Goal: Navigation & Orientation: Find specific page/section

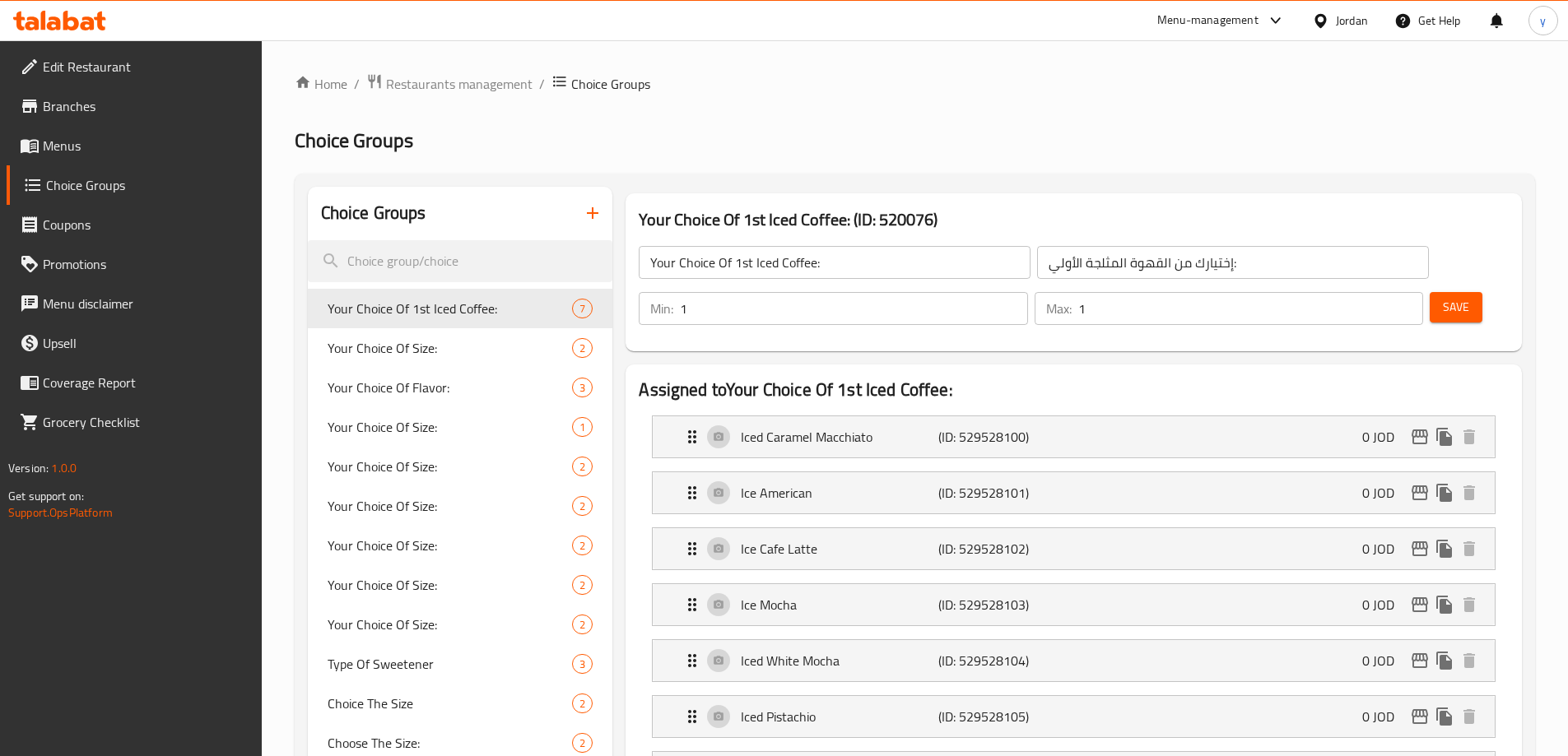
click at [1351, 20] on div "Jordan" at bounding box center [1351, 20] width 32 height 18
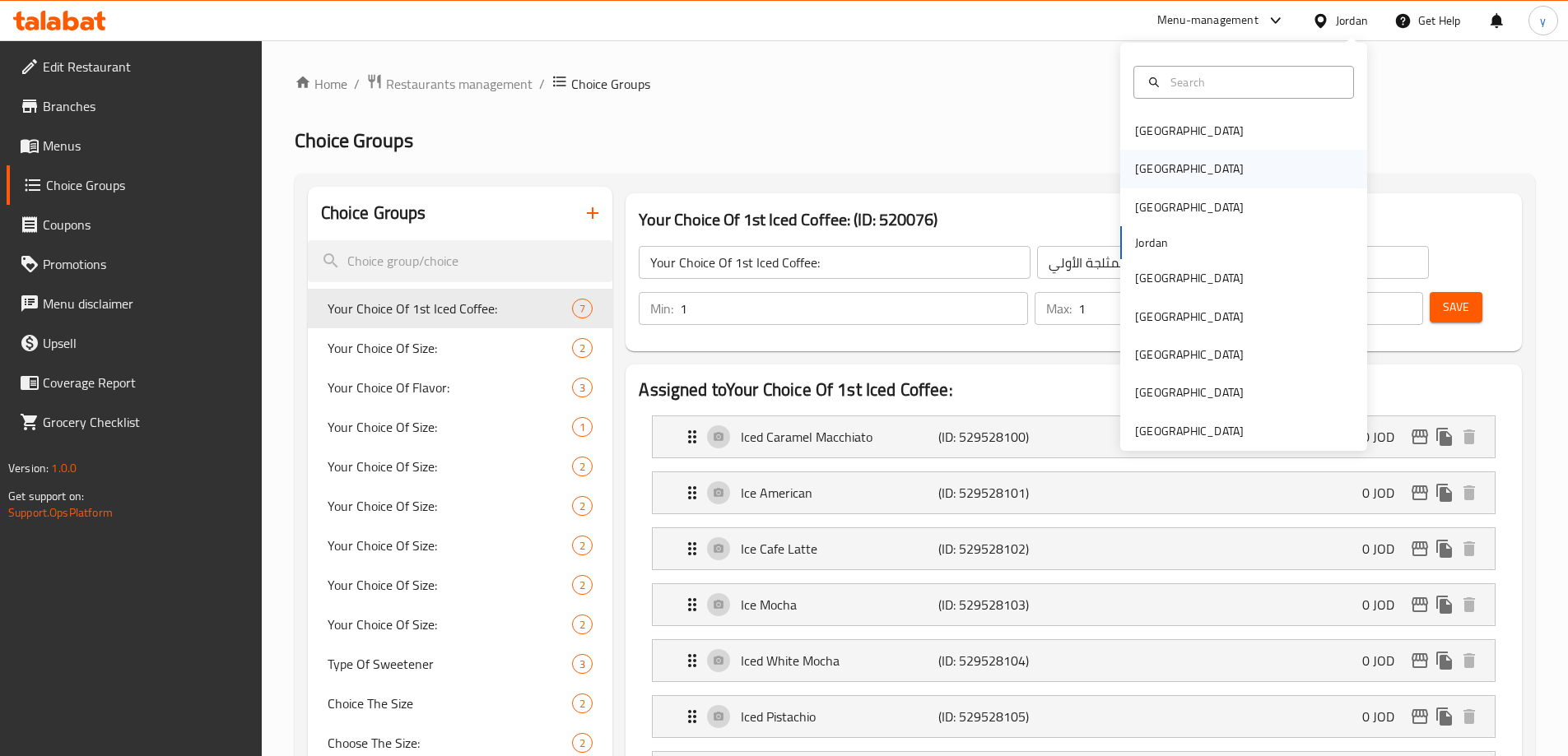
click at [1200, 159] on div "[GEOGRAPHIC_DATA]" at bounding box center [1244, 168] width 247 height 38
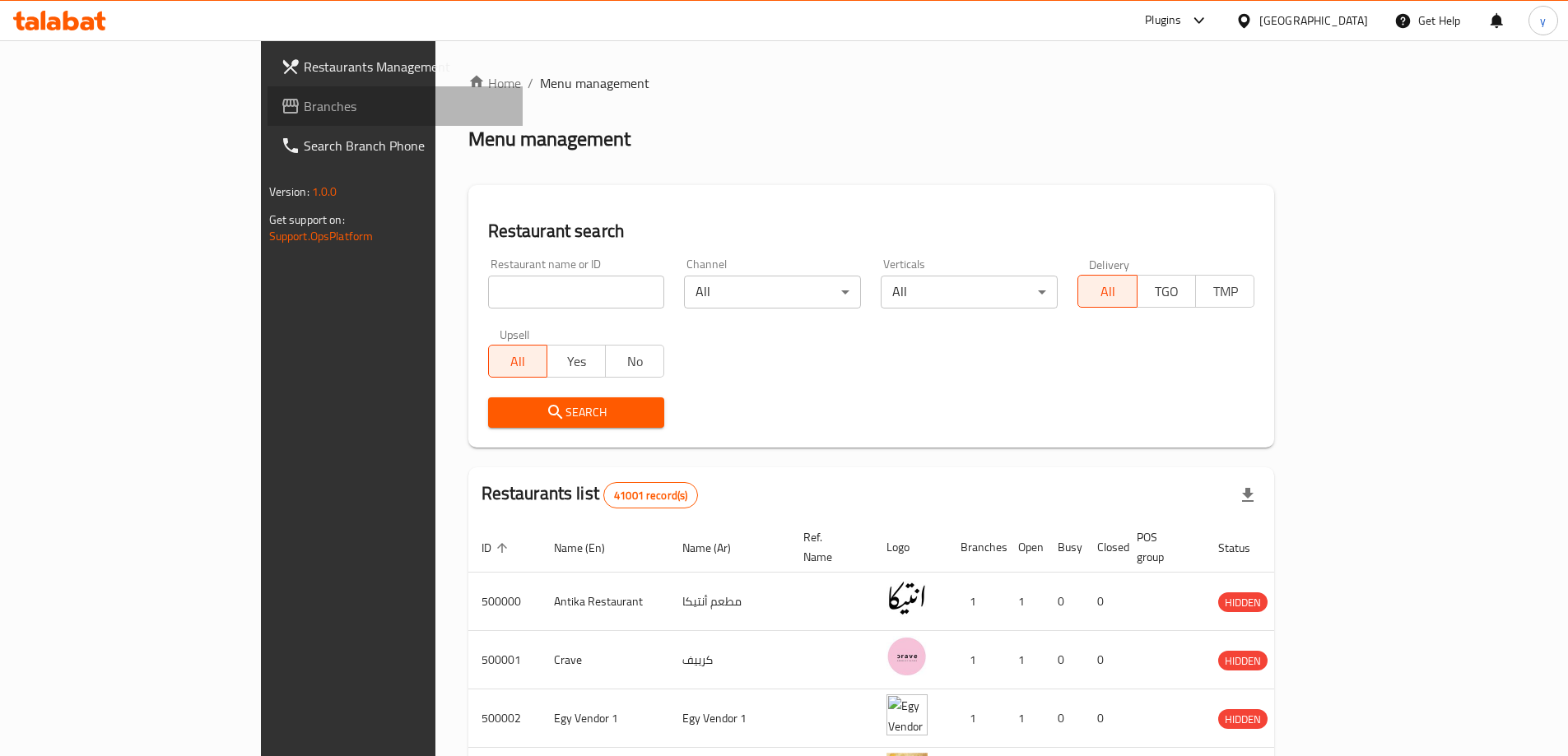
click at [304, 103] on span "Branches" at bounding box center [407, 106] width 206 height 19
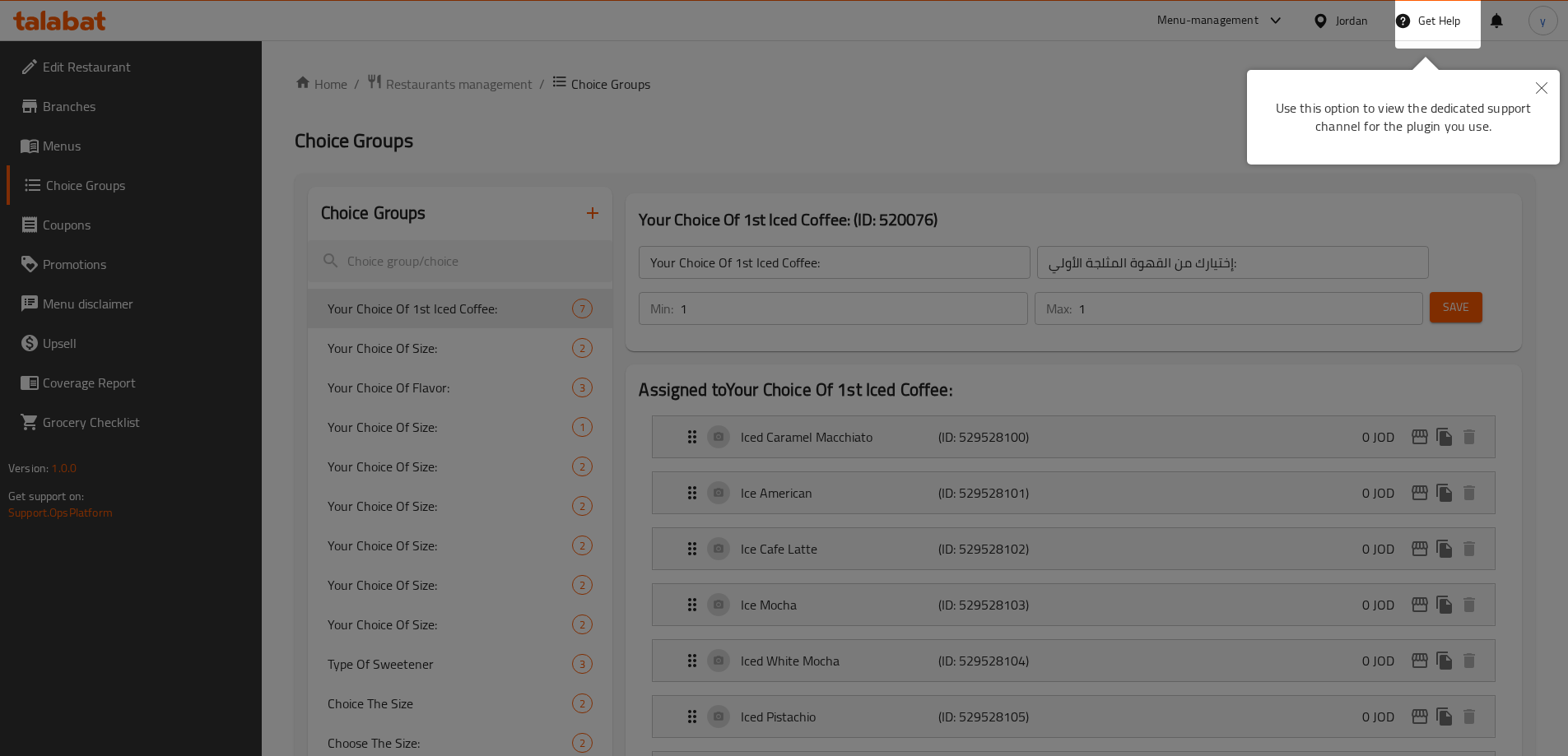
click at [554, 104] on div at bounding box center [784, 378] width 1568 height 756
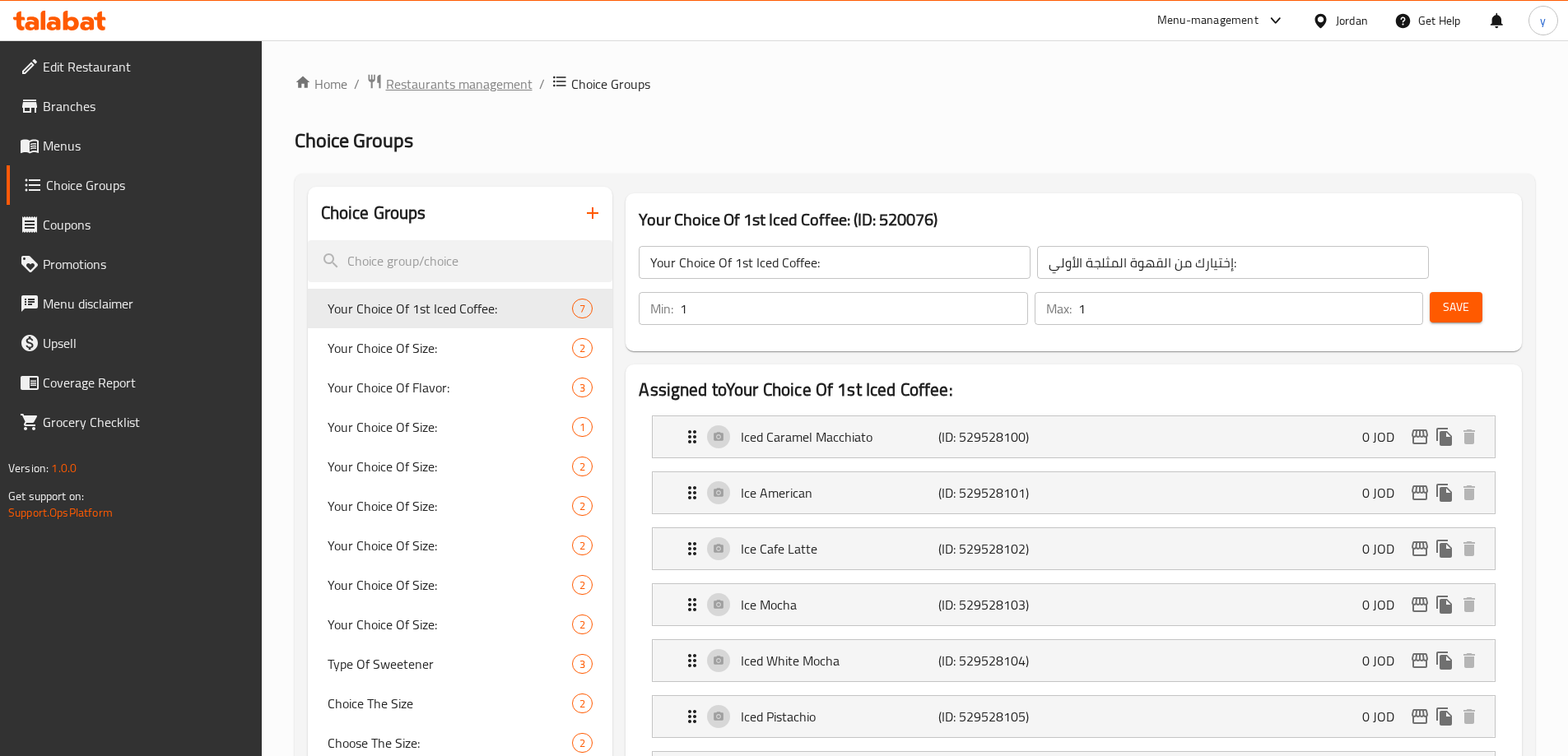
click at [464, 88] on span "Restaurants management" at bounding box center [459, 83] width 147 height 19
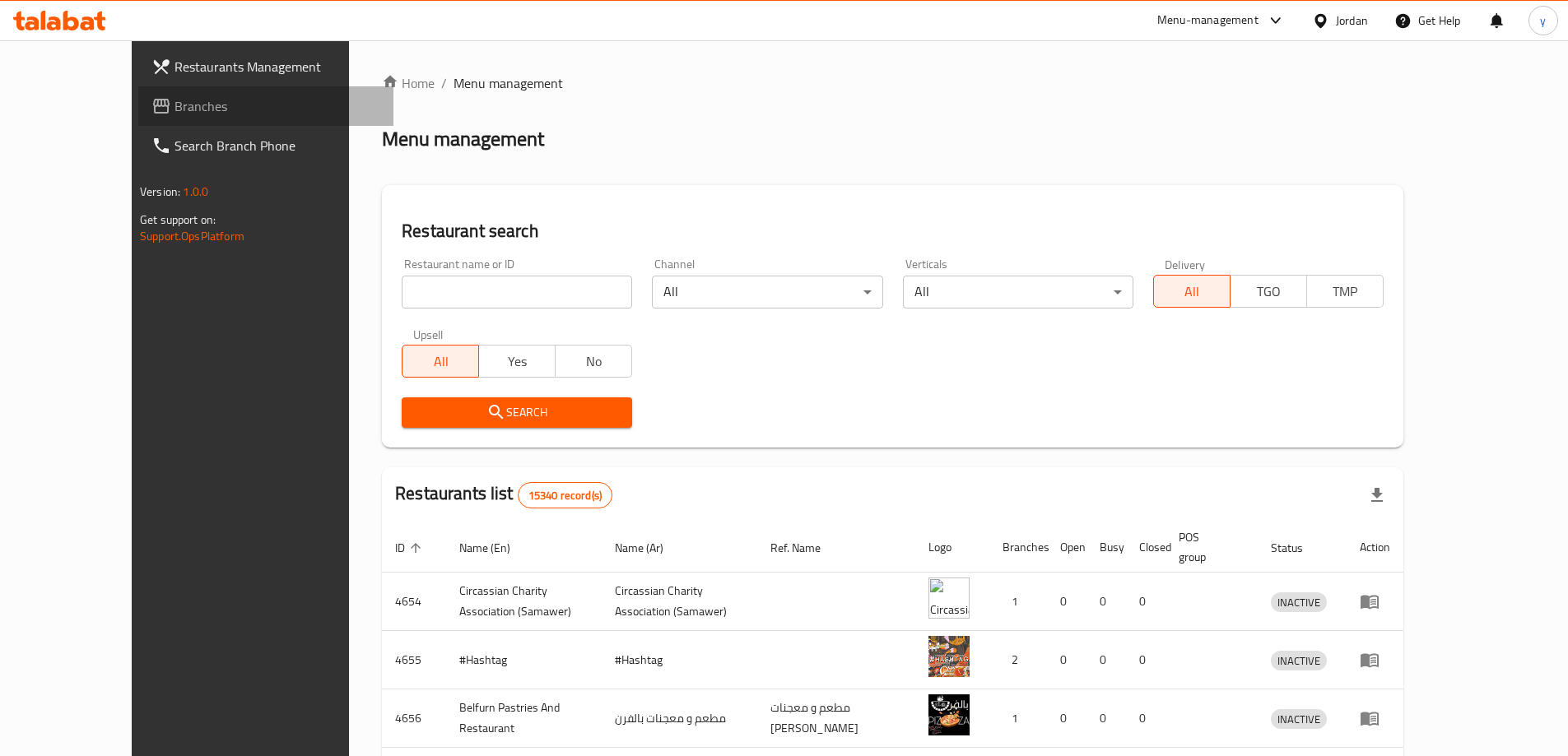
click at [175, 111] on span "Branches" at bounding box center [278, 106] width 206 height 19
